Goal: Go to known website: Access a specific website the user already knows

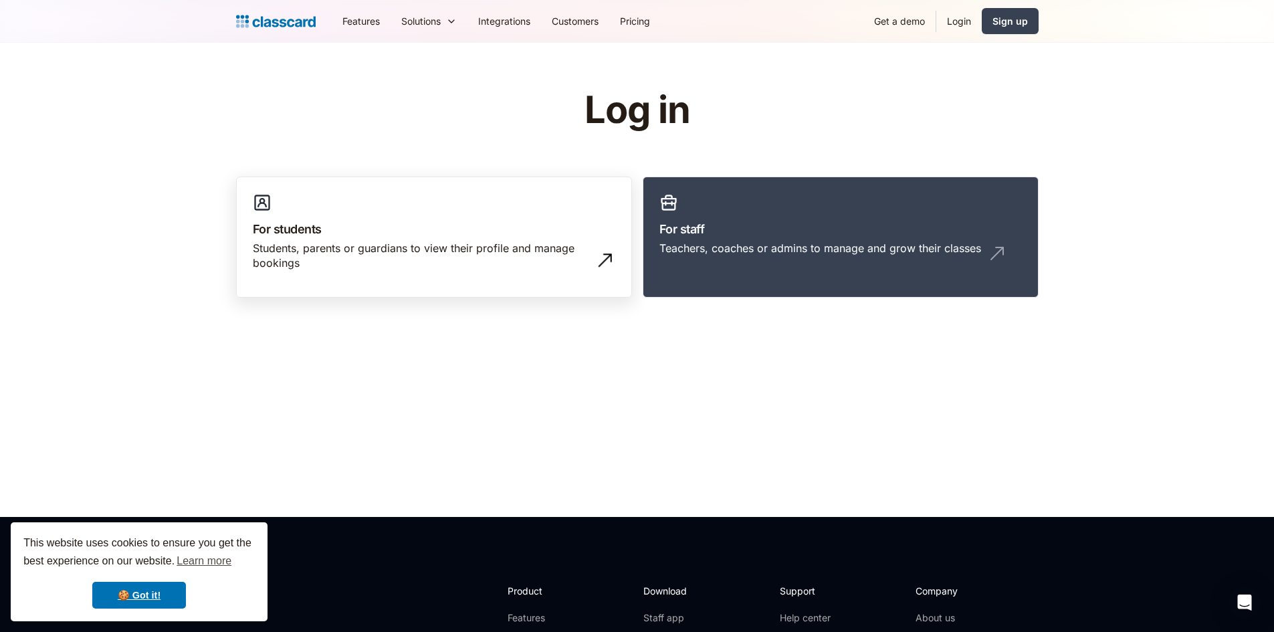
click at [298, 215] on link "For students Students, parents or guardians to view their profile and manage bo…" at bounding box center [434, 238] width 396 height 122
click at [783, 222] on h3 "For staff" at bounding box center [840, 229] width 362 height 18
